Goal: Transaction & Acquisition: Register for event/course

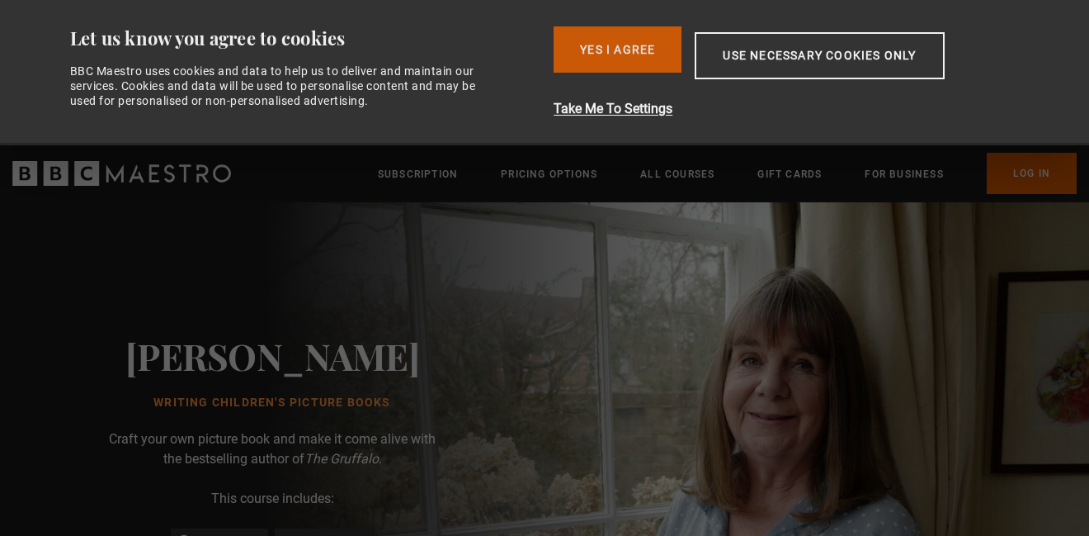
click at [569, 45] on button "Yes I Agree" at bounding box center [618, 49] width 128 height 46
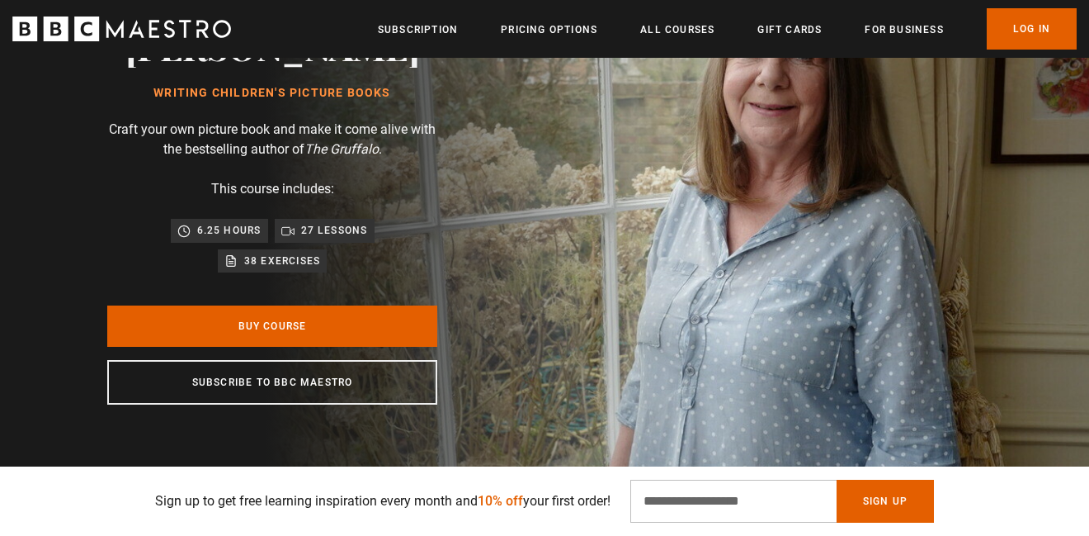
scroll to position [198, 0]
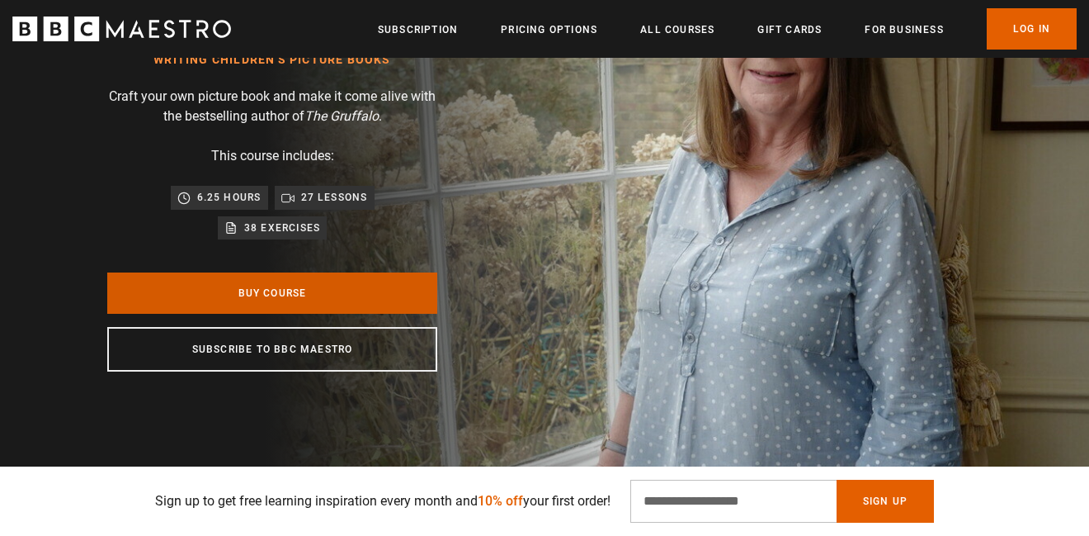
click at [238, 292] on link "Buy Course" at bounding box center [272, 292] width 330 height 41
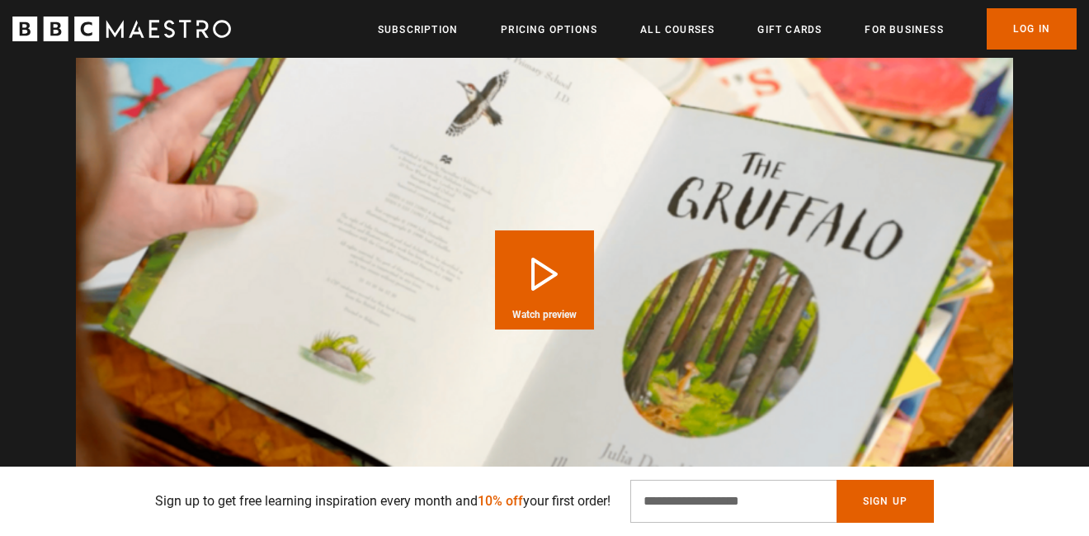
scroll to position [1684, 0]
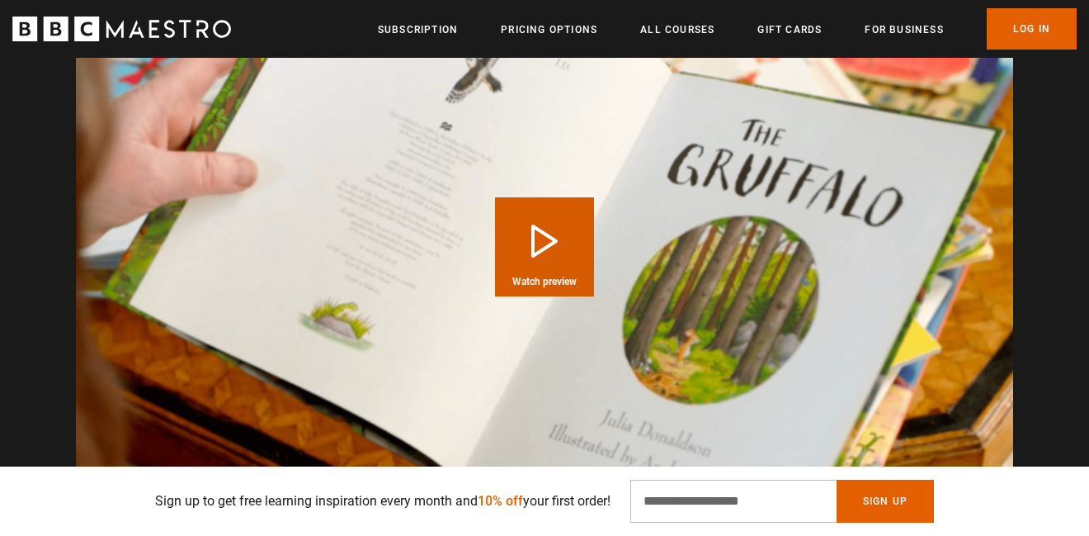
click at [527, 217] on button "Play Course overview for Writing Children's Picture Books with [PERSON_NAME] Wa…" at bounding box center [544, 246] width 99 height 99
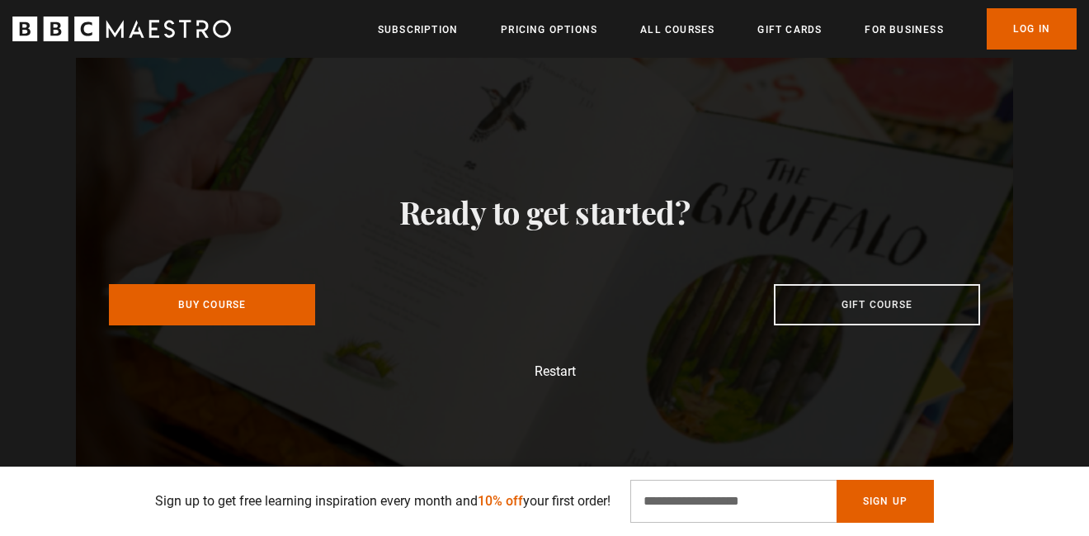
scroll to position [0, 1946]
click at [1028, 208] on div "Video Player is loading. Play Course overview for Writing Children's Picture Bo…" at bounding box center [544, 284] width 1063 height 527
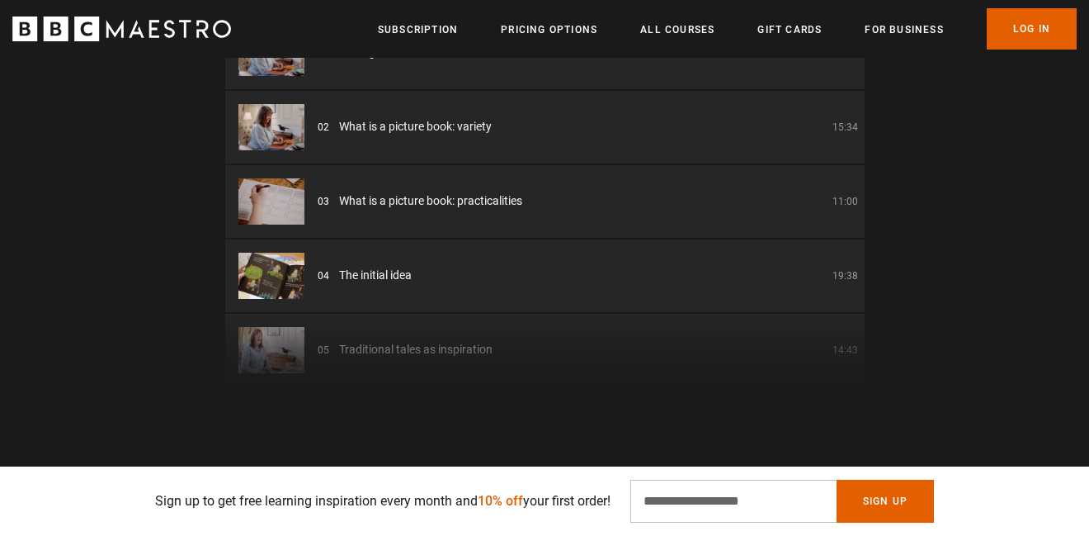
scroll to position [2338, 0]
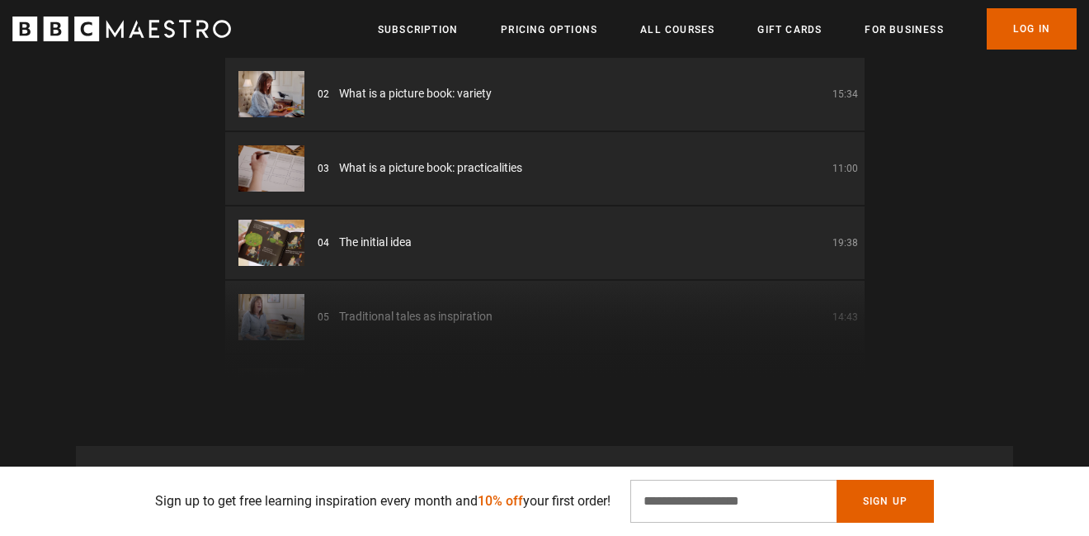
click at [743, 350] on div "01 Writing Children's Picture Books Introduction 05:03 02 What is a picture boo…" at bounding box center [545, 181] width 640 height 396
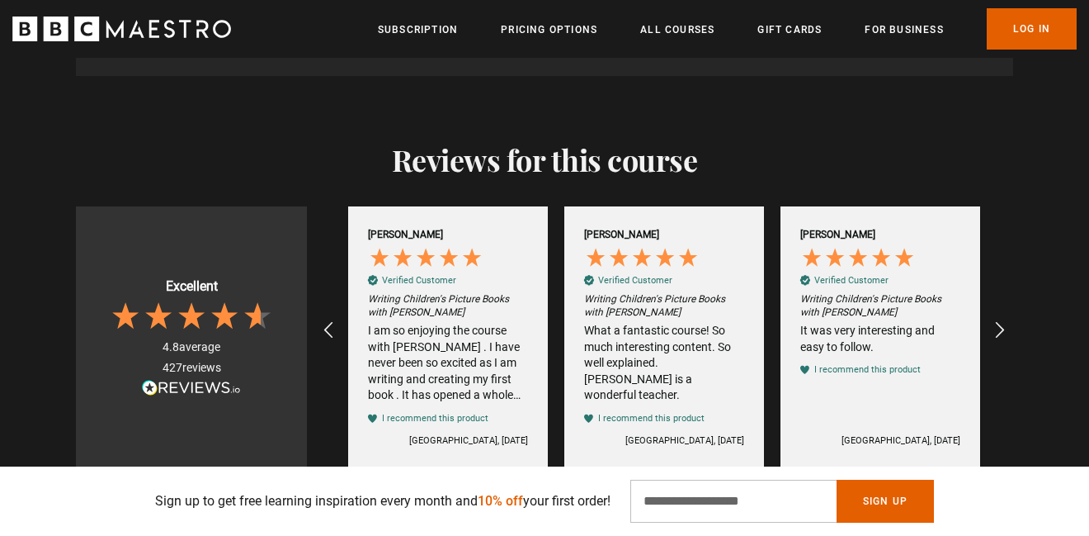
scroll to position [3031, 0]
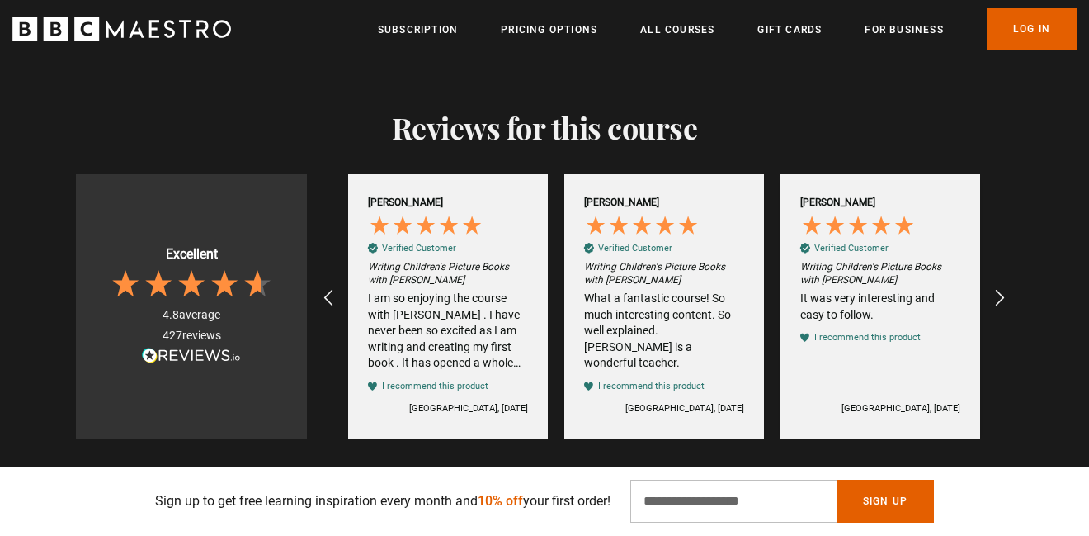
click at [465, 380] on div "I recommend this product" at bounding box center [435, 386] width 106 height 12
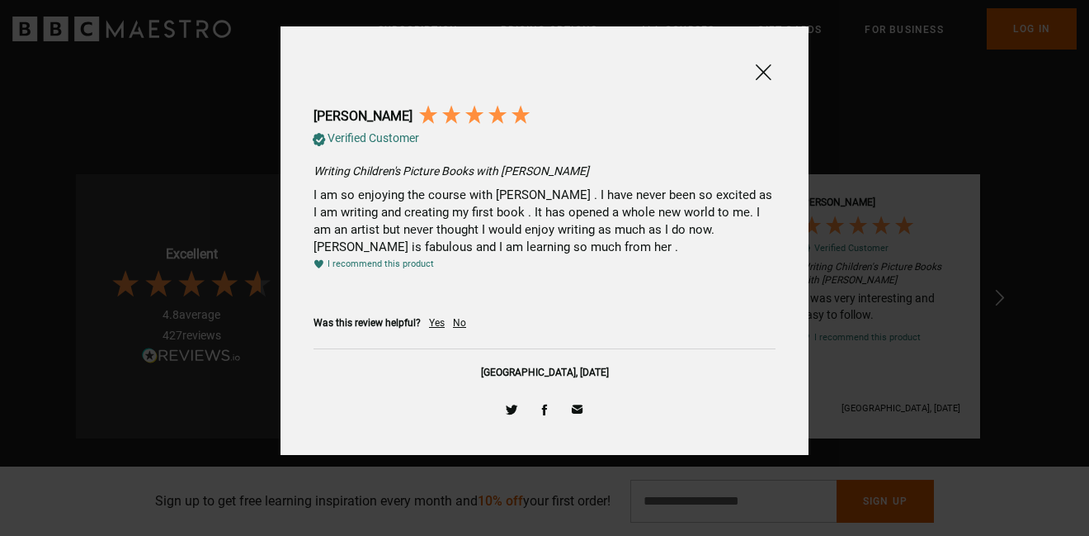
click at [763, 68] on span at bounding box center [763, 72] width 20 height 21
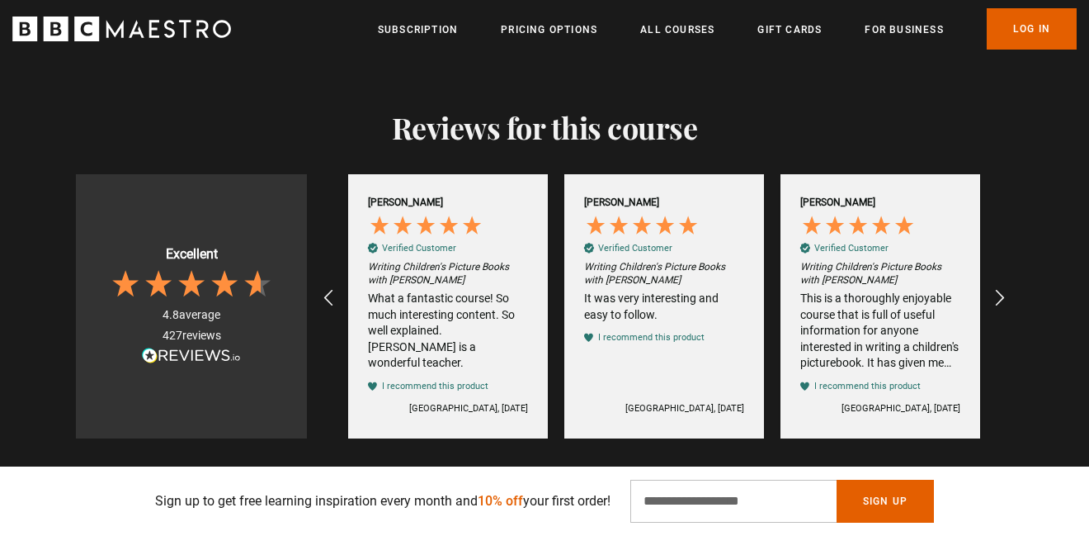
scroll to position [0, 3027]
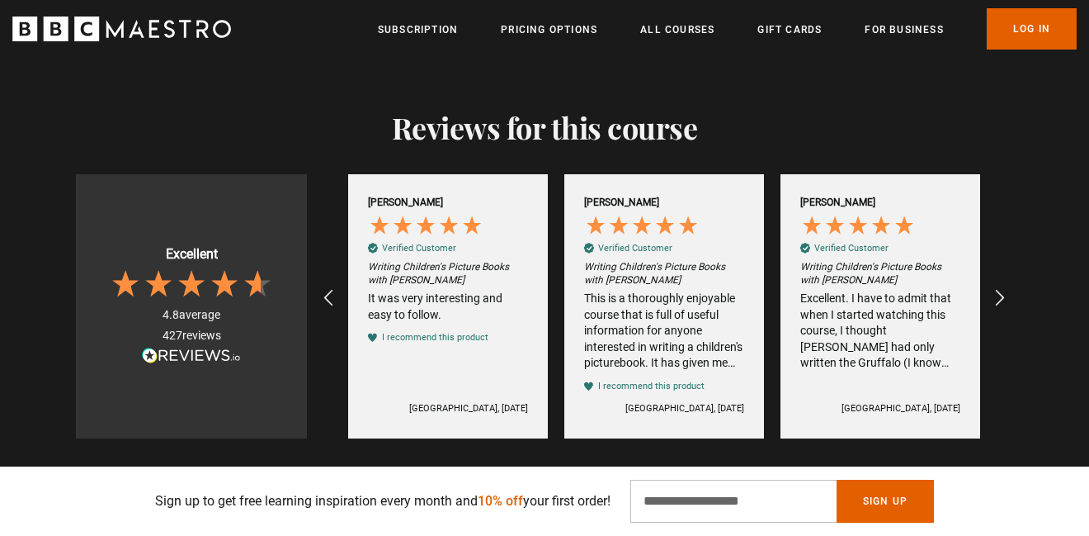
click at [645, 290] on div "This is a thoroughly enjoyable course that is full of useful information for an…" at bounding box center [664, 330] width 160 height 81
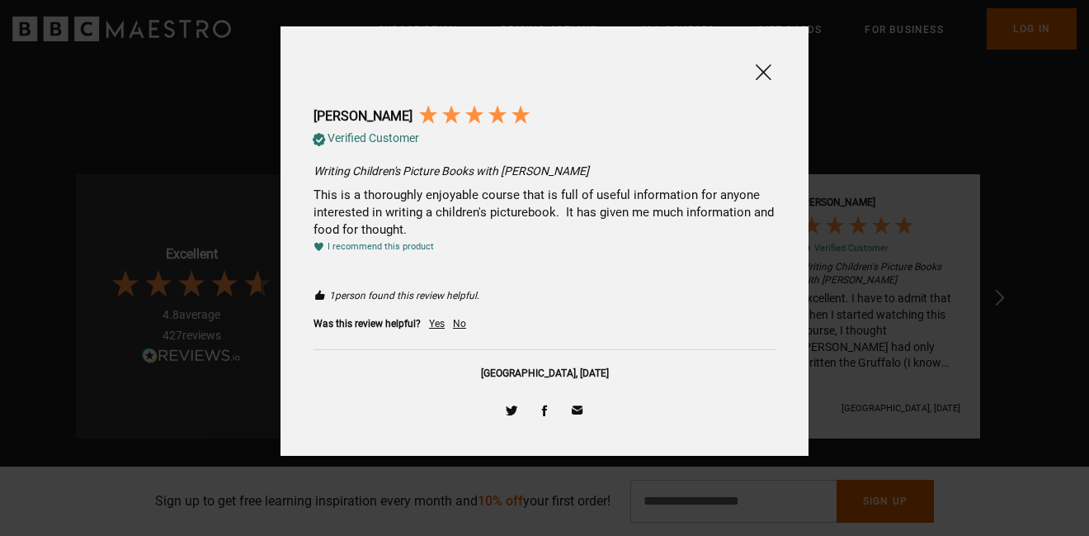
click at [758, 77] on span at bounding box center [763, 72] width 20 height 21
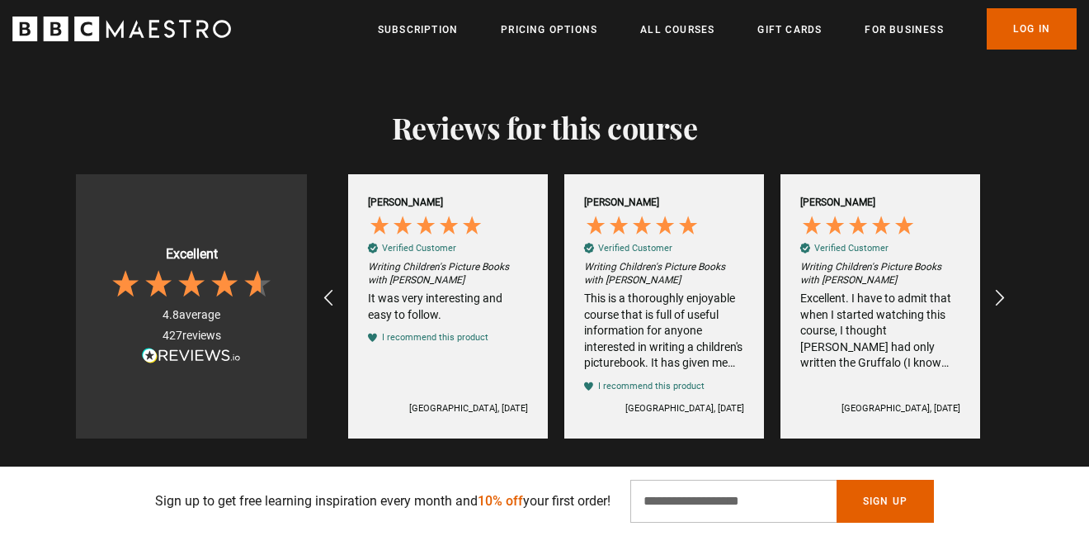
click at [871, 319] on div "Excellent. I have to admit that when I started watching this course, I thought …" at bounding box center [880, 330] width 160 height 81
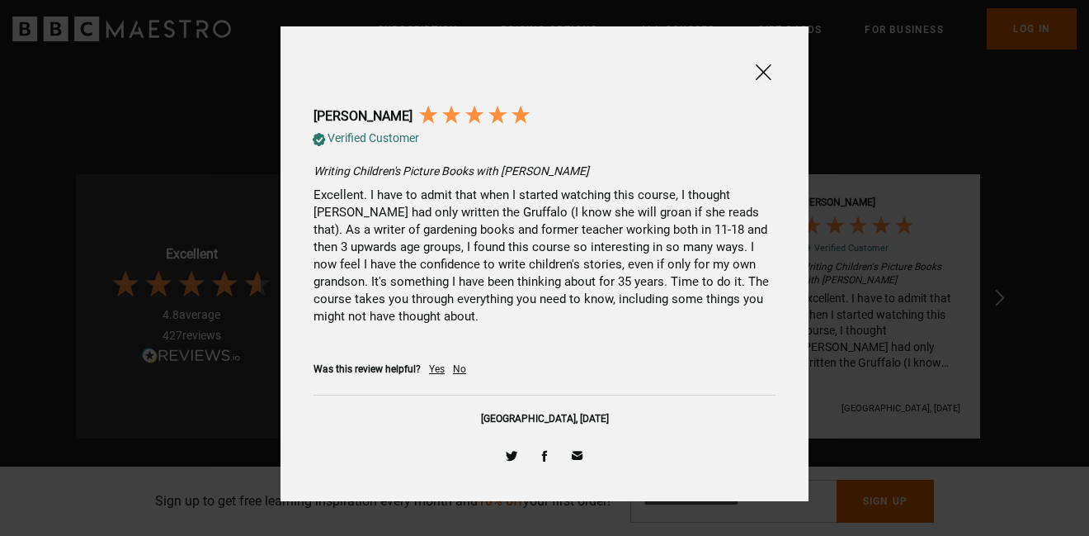
click at [763, 71] on span at bounding box center [763, 72] width 20 height 21
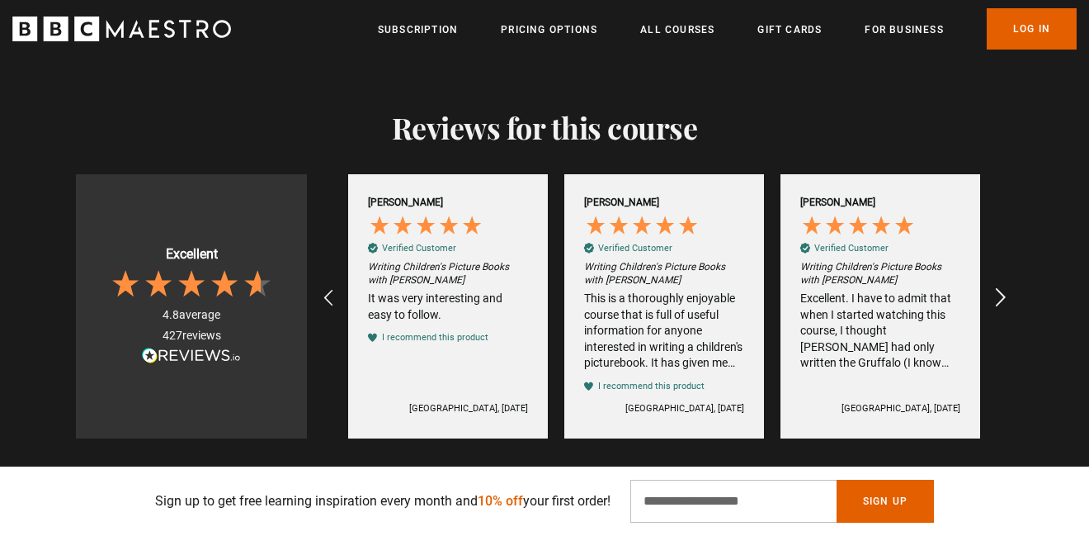
click at [998, 286] on icon "REVIEWS.io Carousel Scroll Right" at bounding box center [1000, 297] width 23 height 23
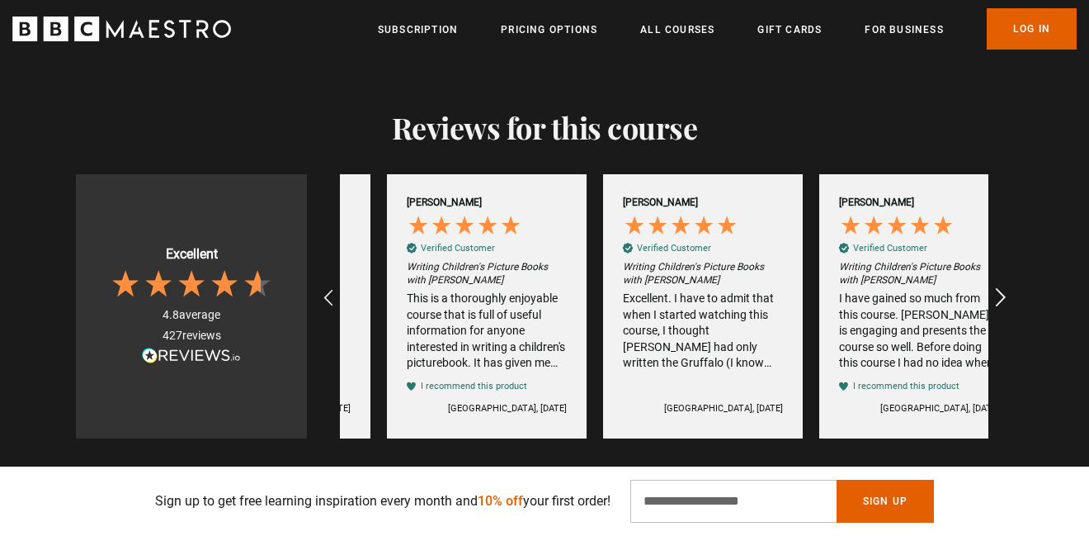
scroll to position [0, 3243]
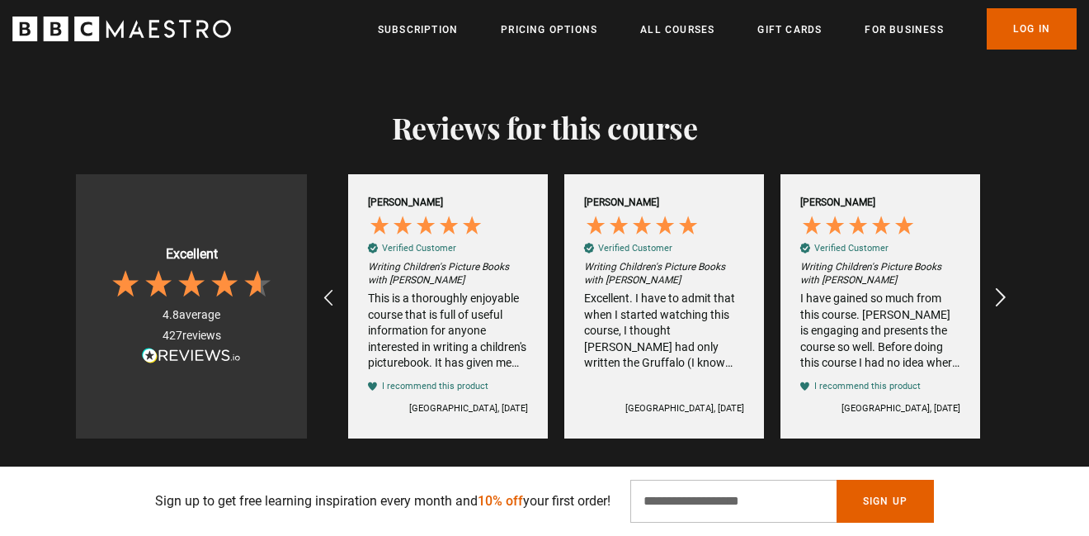
click at [999, 286] on icon "REVIEWS.io Carousel Scroll Right" at bounding box center [1000, 297] width 23 height 23
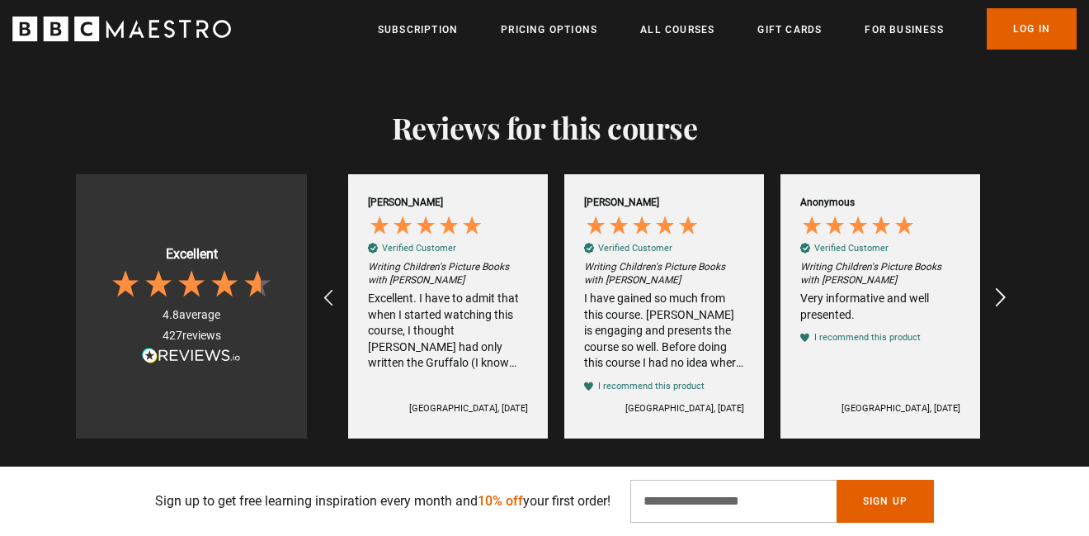
click at [999, 286] on icon "REVIEWS.io Carousel Scroll Right" at bounding box center [1000, 297] width 23 height 23
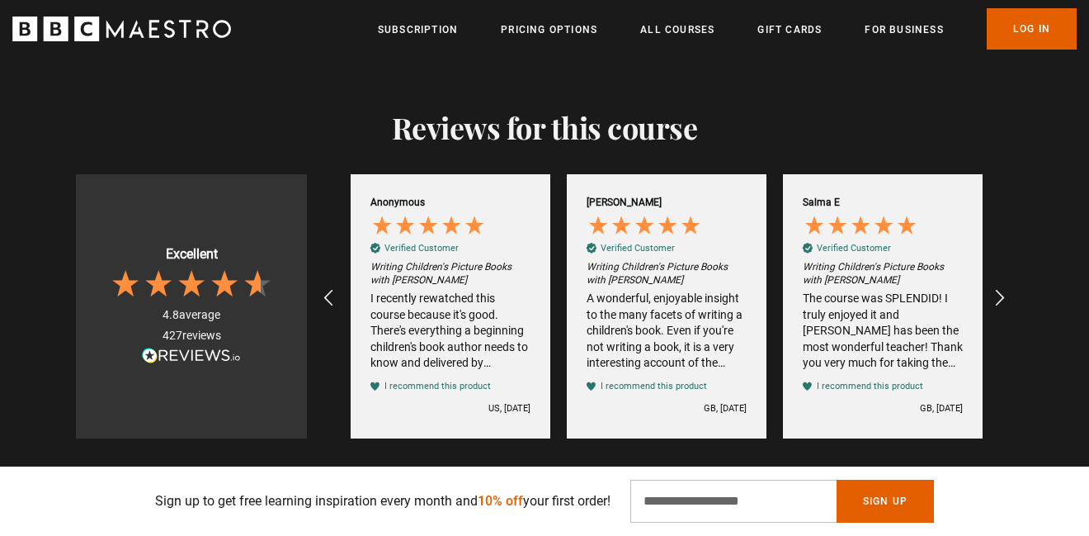
scroll to position [0, 216]
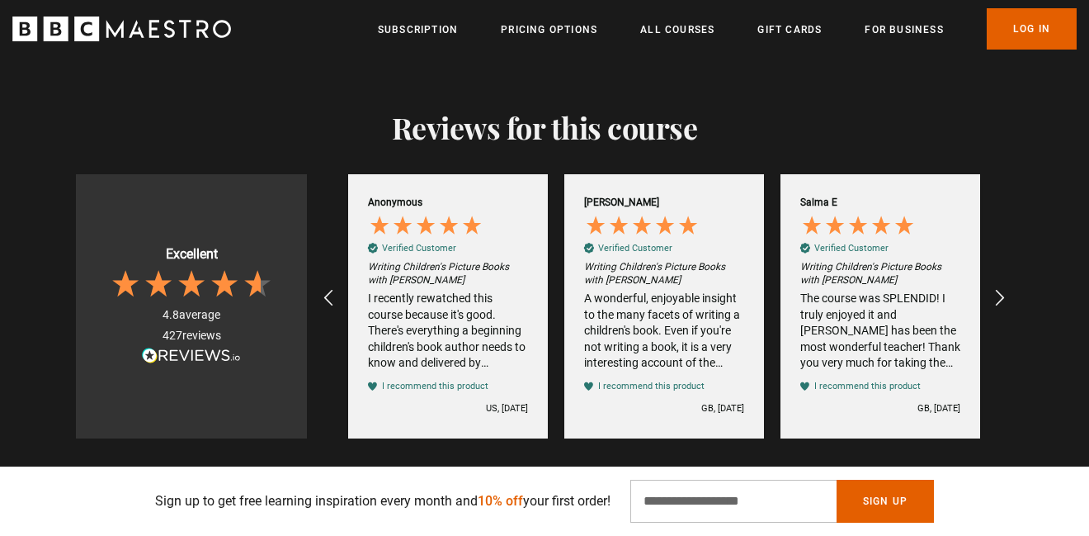
click at [184, 328] on div "427 reviews" at bounding box center [192, 336] width 59 height 17
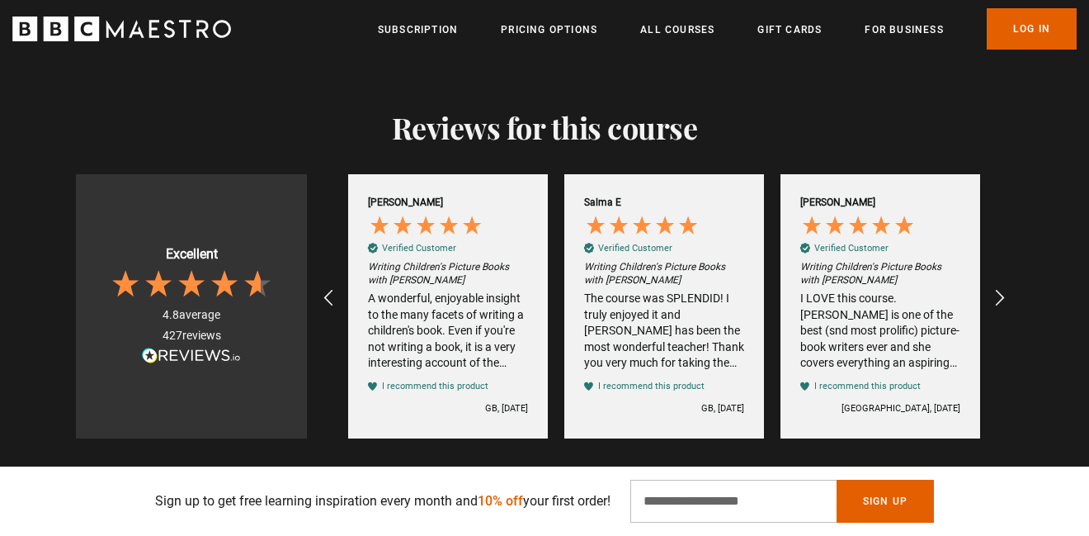
click at [214, 347] on span at bounding box center [191, 355] width 99 height 16
